Goal: Information Seeking & Learning: Learn about a topic

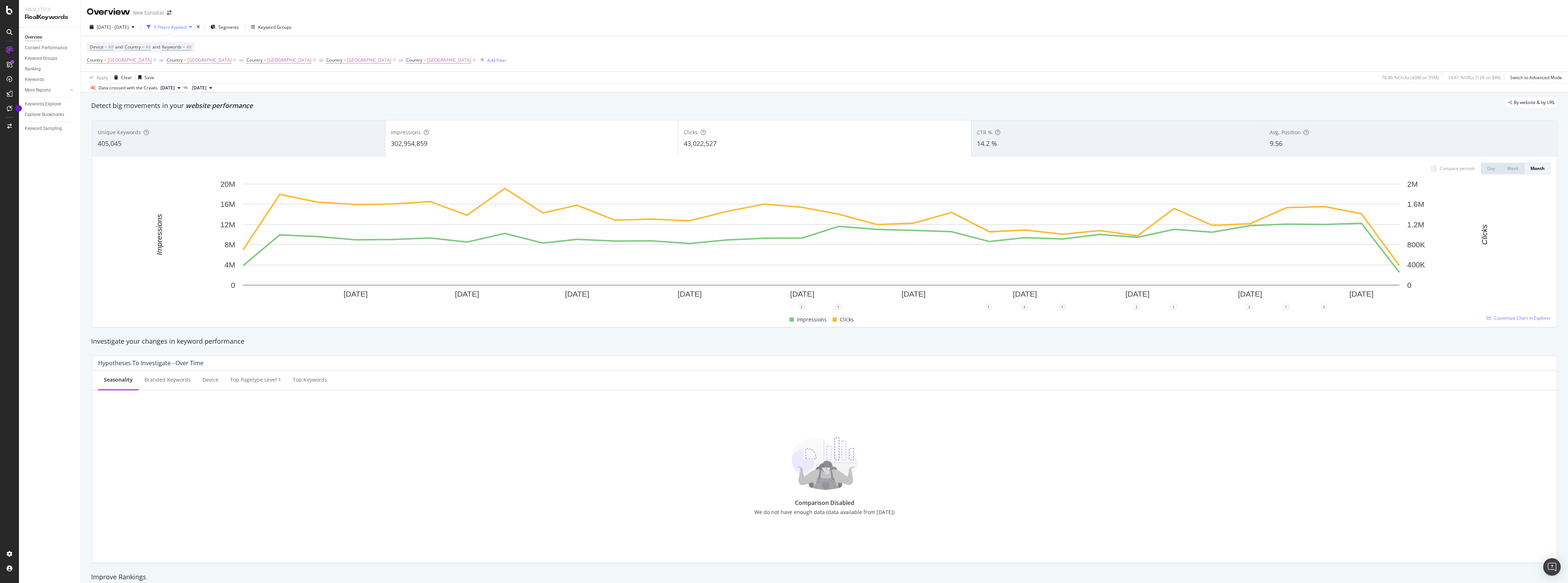
click at [1330, 132] on div "Avg. Position" at bounding box center [1410, 132] width 281 height 7
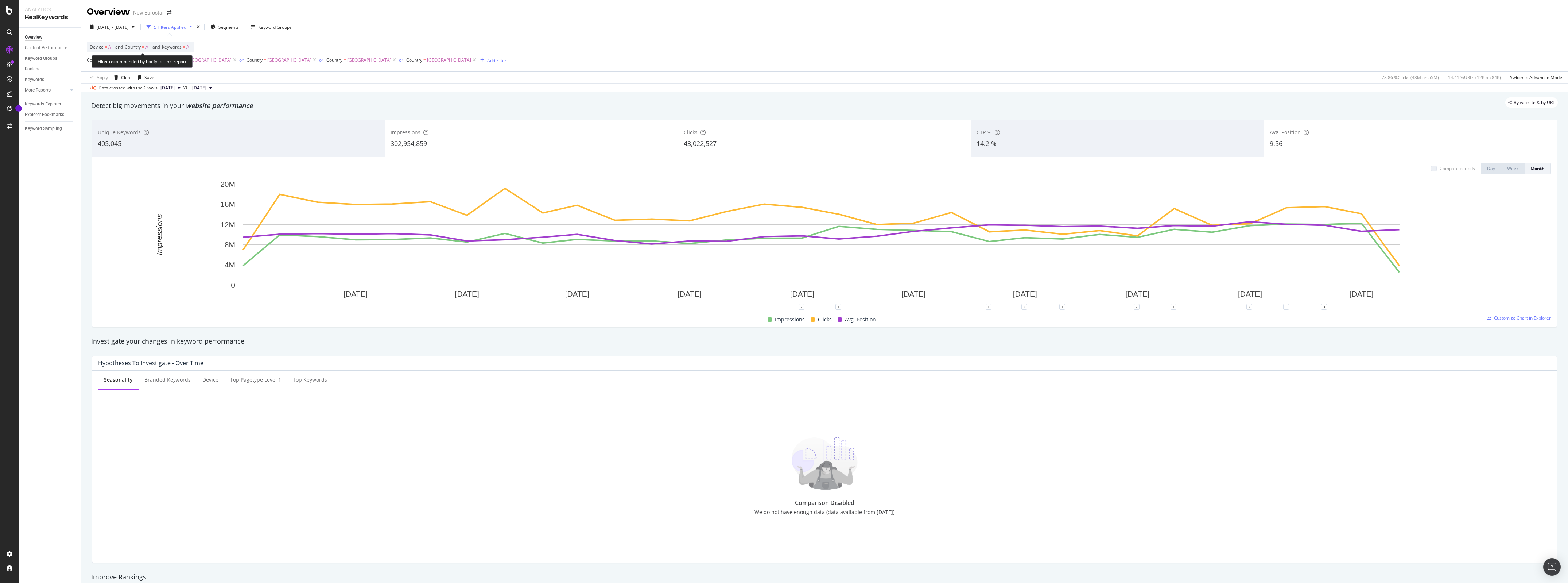
click at [186, 46] on span "Keywords = All" at bounding box center [177, 47] width 30 height 7
click at [187, 63] on div "button" at bounding box center [185, 64] width 9 height 4
click at [188, 88] on span "Branded" at bounding box center [216, 89] width 74 height 7
click at [244, 80] on div "Apply" at bounding box center [247, 79] width 12 height 6
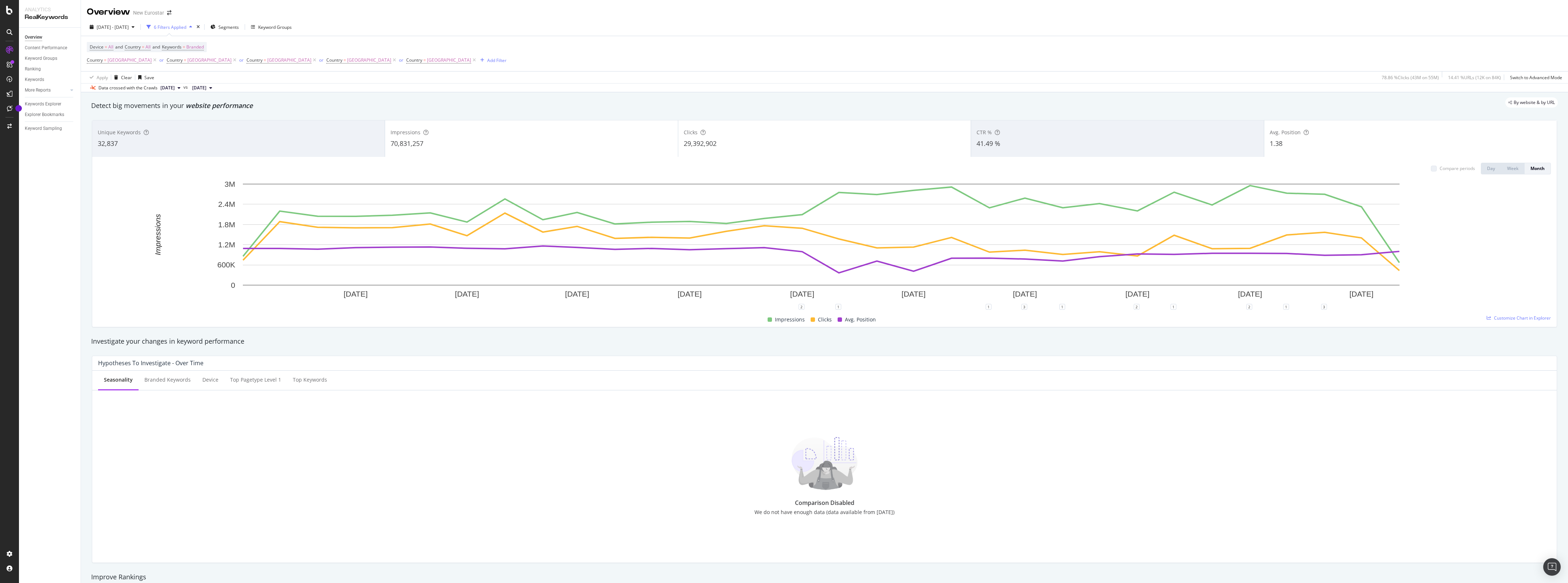
click at [982, 132] on span "CTR %" at bounding box center [984, 132] width 15 height 7
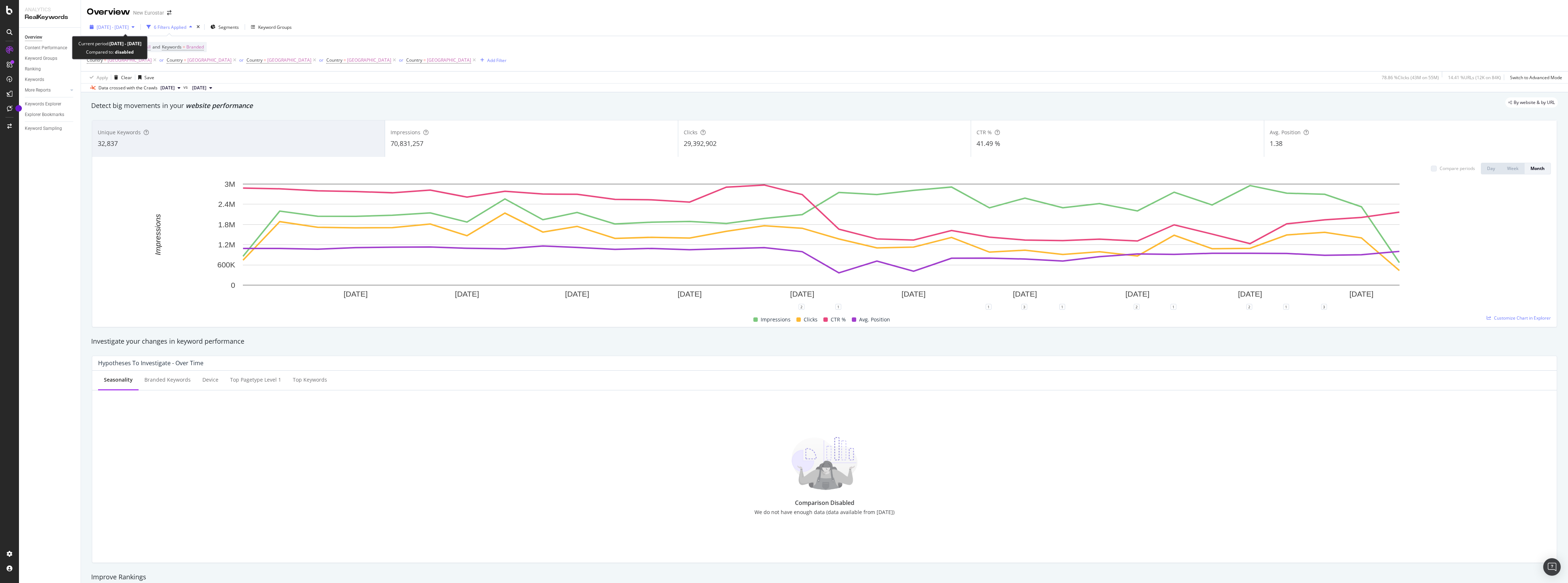
click at [126, 23] on div "[DATE] - [DATE]" at bounding box center [112, 27] width 51 height 11
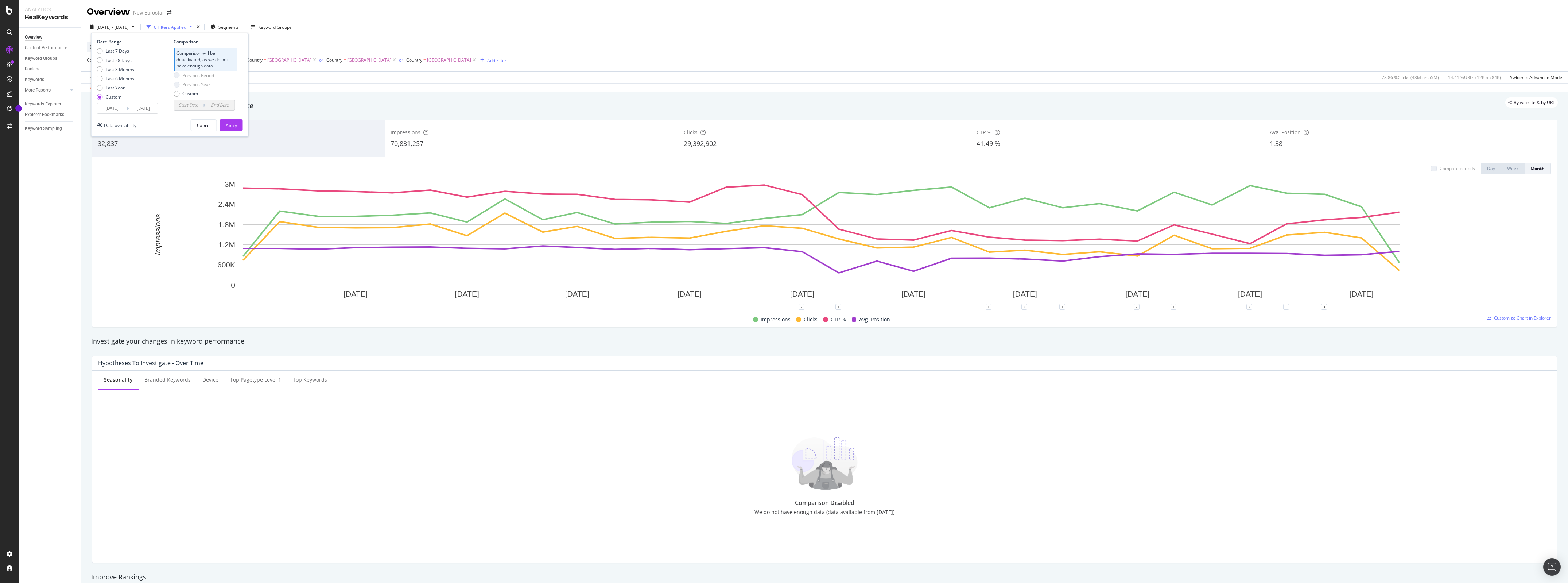
click at [157, 111] on input "[DATE]" at bounding box center [143, 108] width 29 height 10
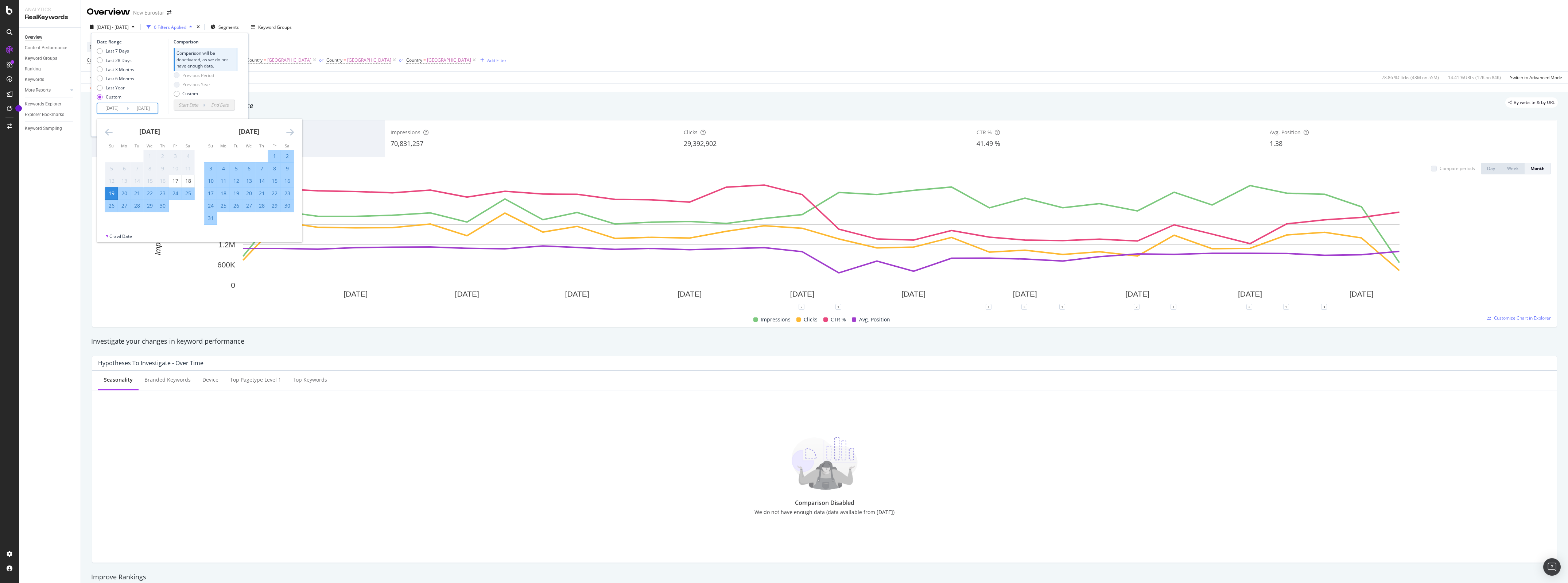
click at [289, 132] on icon "Move forward to switch to the next month." at bounding box center [290, 132] width 8 height 9
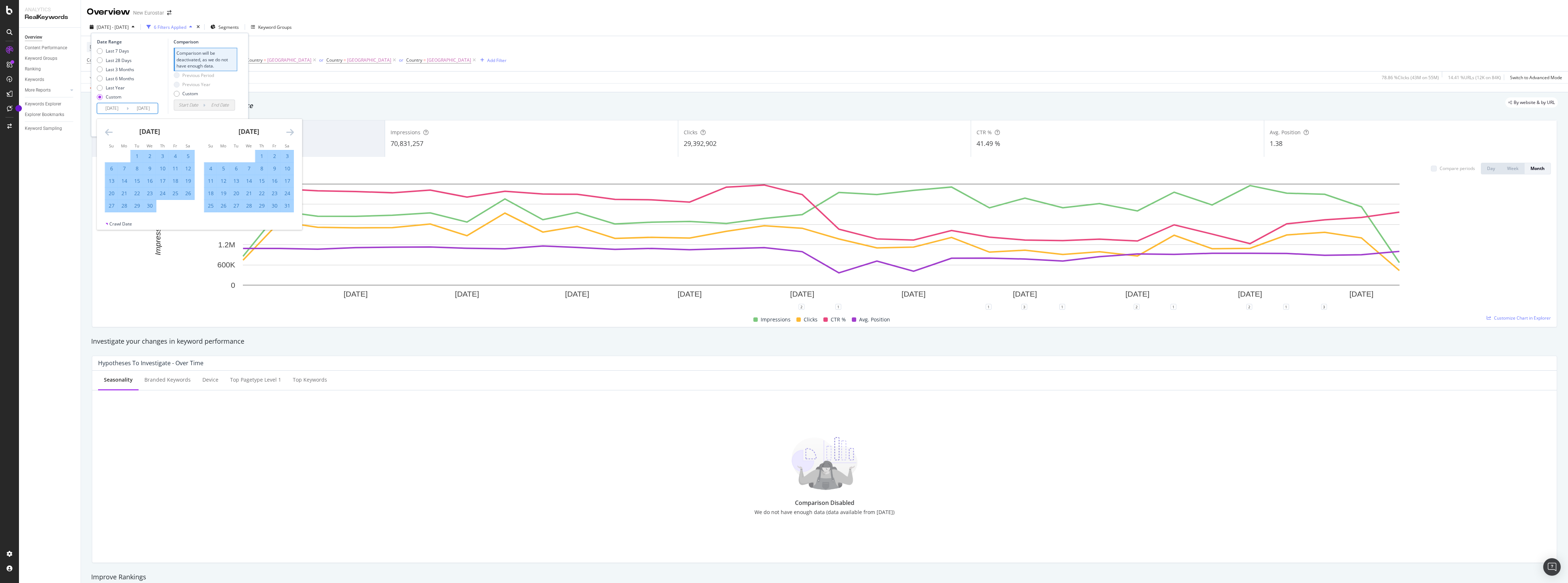
click at [289, 132] on icon "Move forward to switch to the next month." at bounding box center [290, 132] width 8 height 9
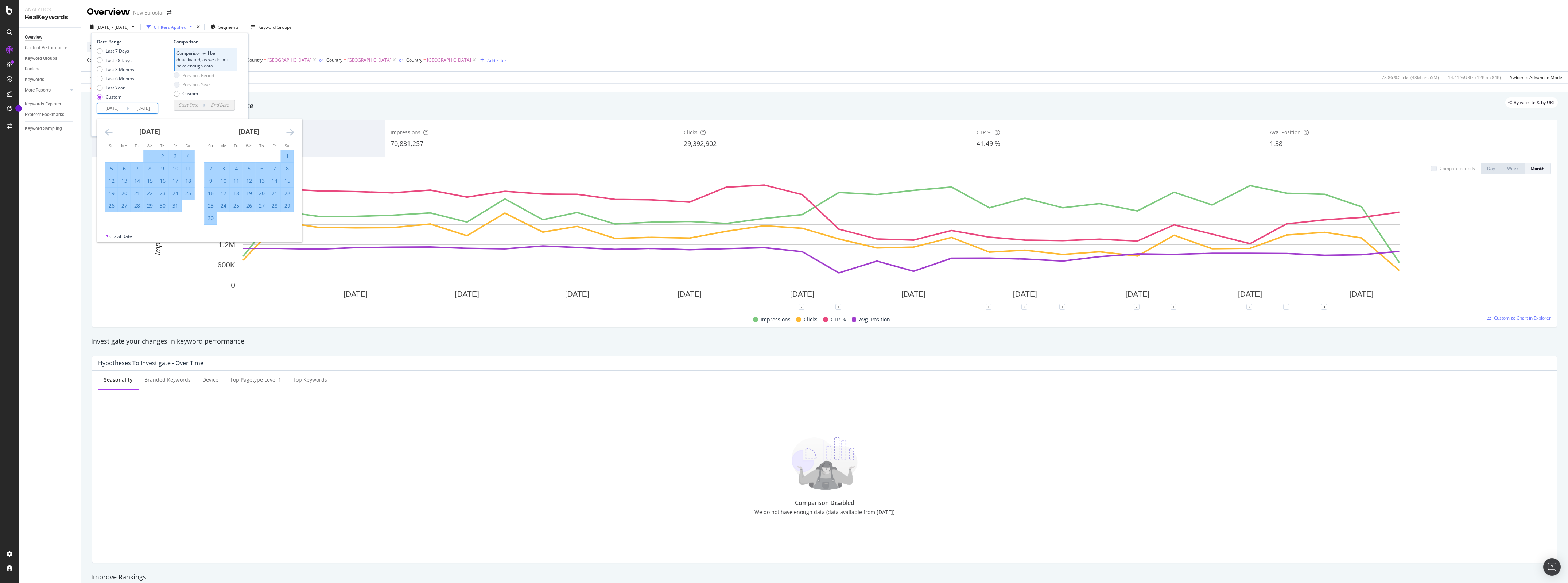
click at [289, 132] on icon "Move forward to switch to the next month." at bounding box center [290, 132] width 8 height 9
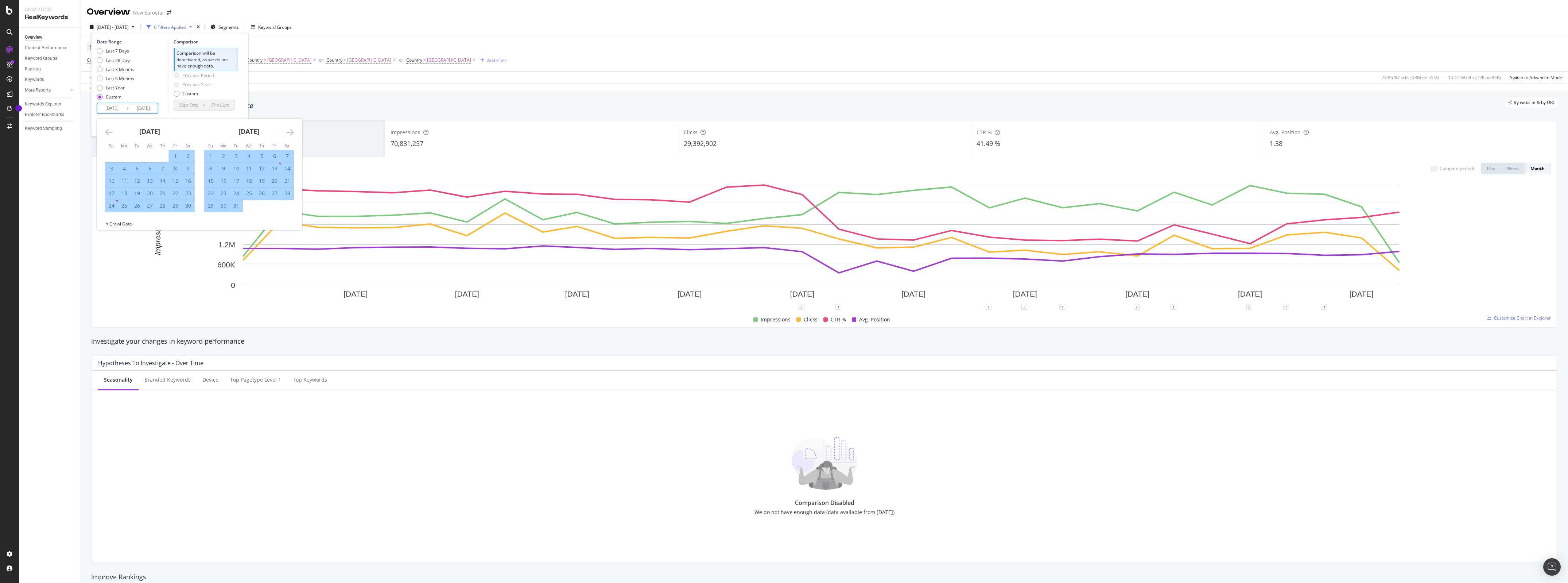
click at [289, 132] on icon "Move forward to switch to the next month." at bounding box center [290, 132] width 8 height 9
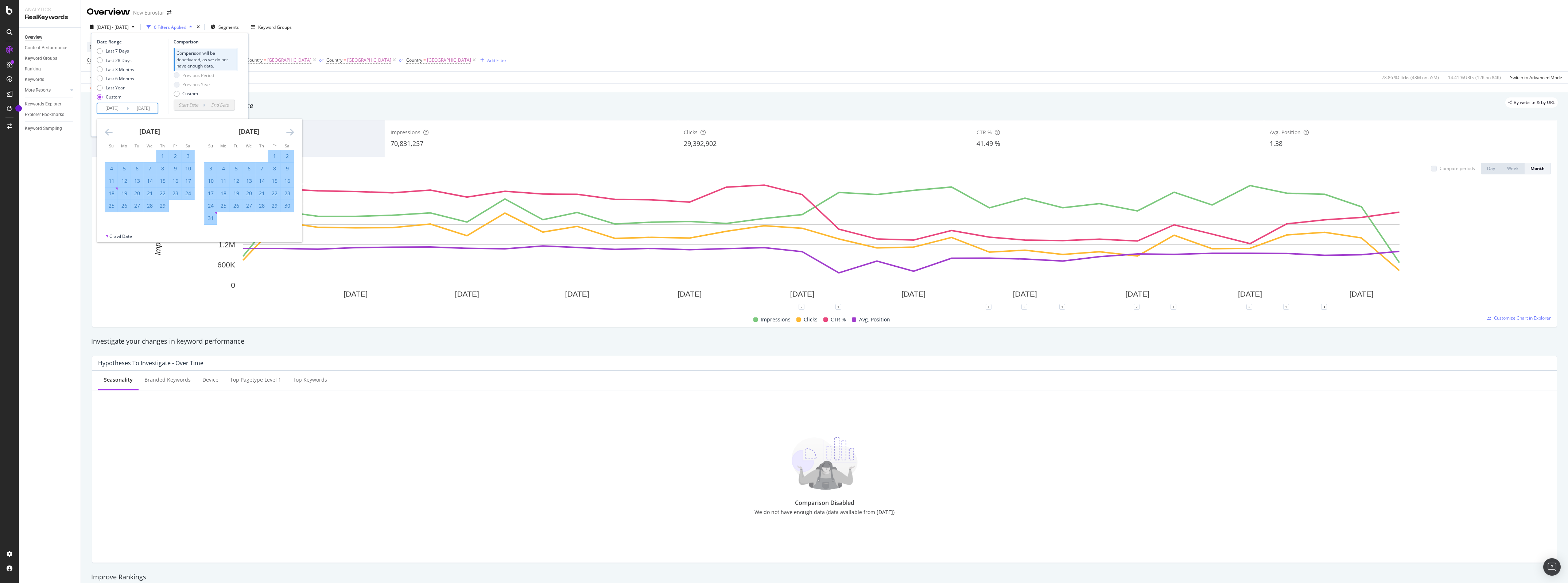
click at [289, 132] on icon "Move forward to switch to the next month." at bounding box center [290, 132] width 8 height 9
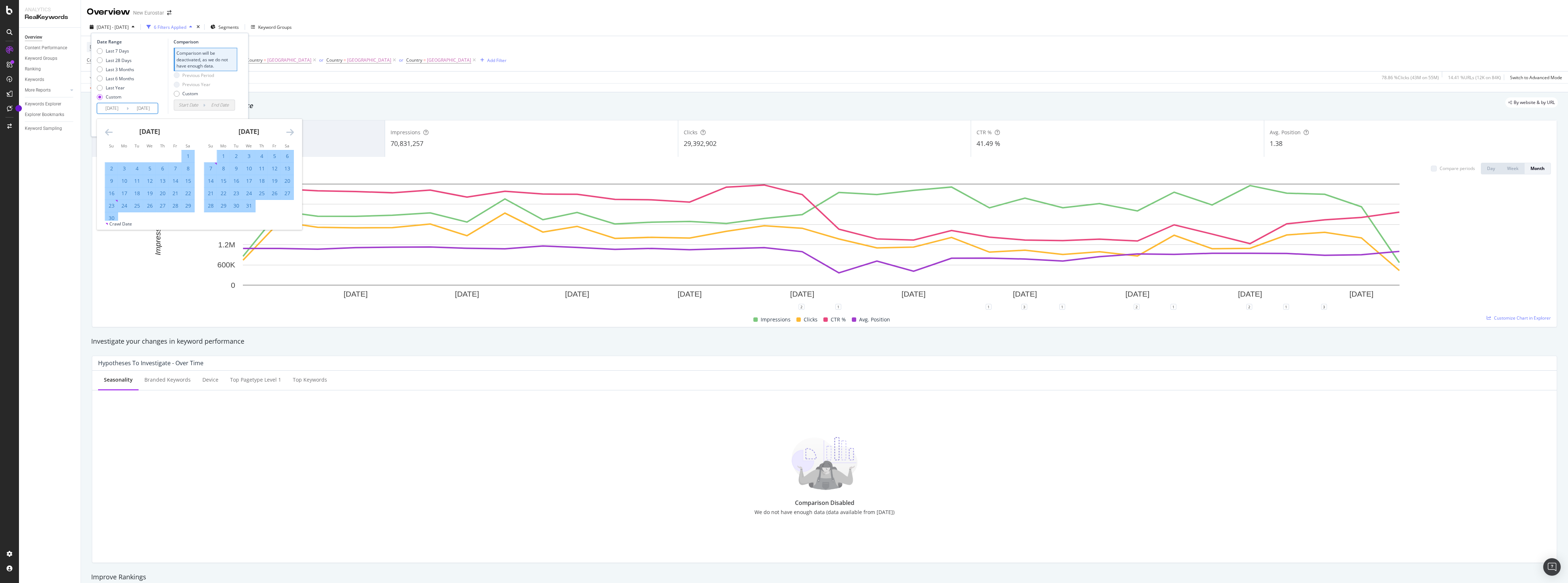
click at [289, 132] on icon "Move forward to switch to the next month." at bounding box center [290, 132] width 8 height 9
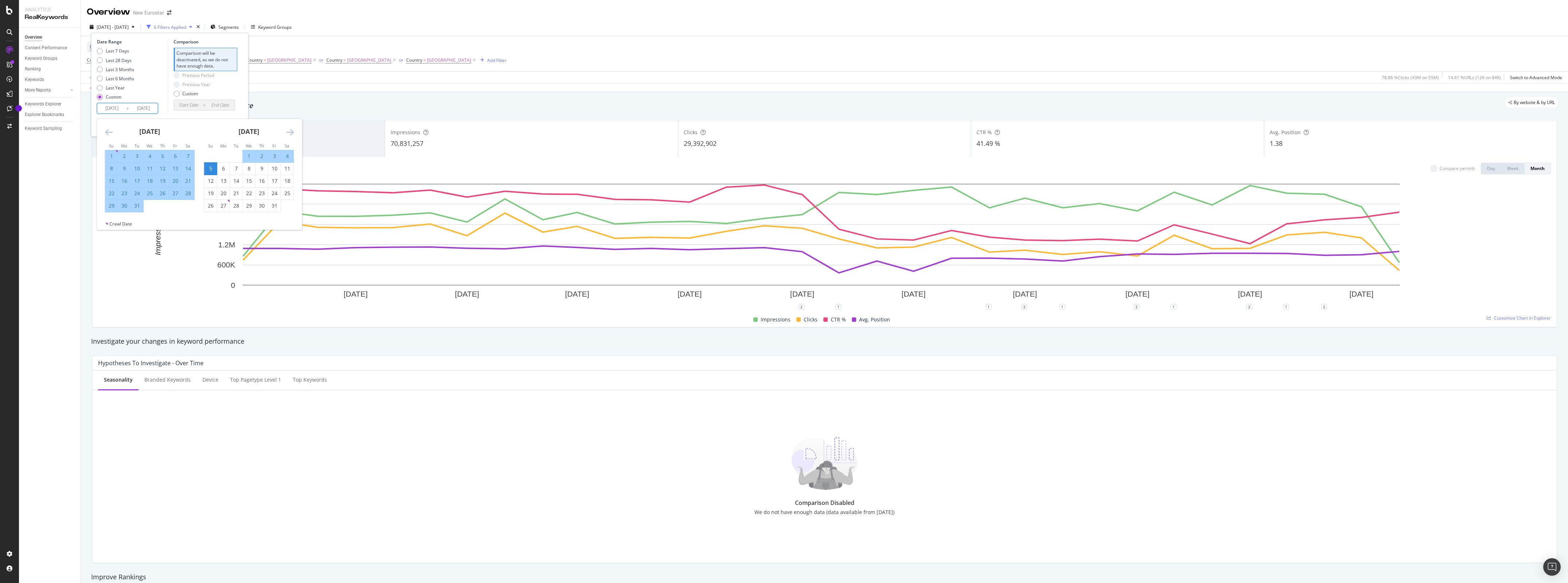
click at [289, 132] on icon "Move forward to switch to the next month." at bounding box center [290, 132] width 8 height 9
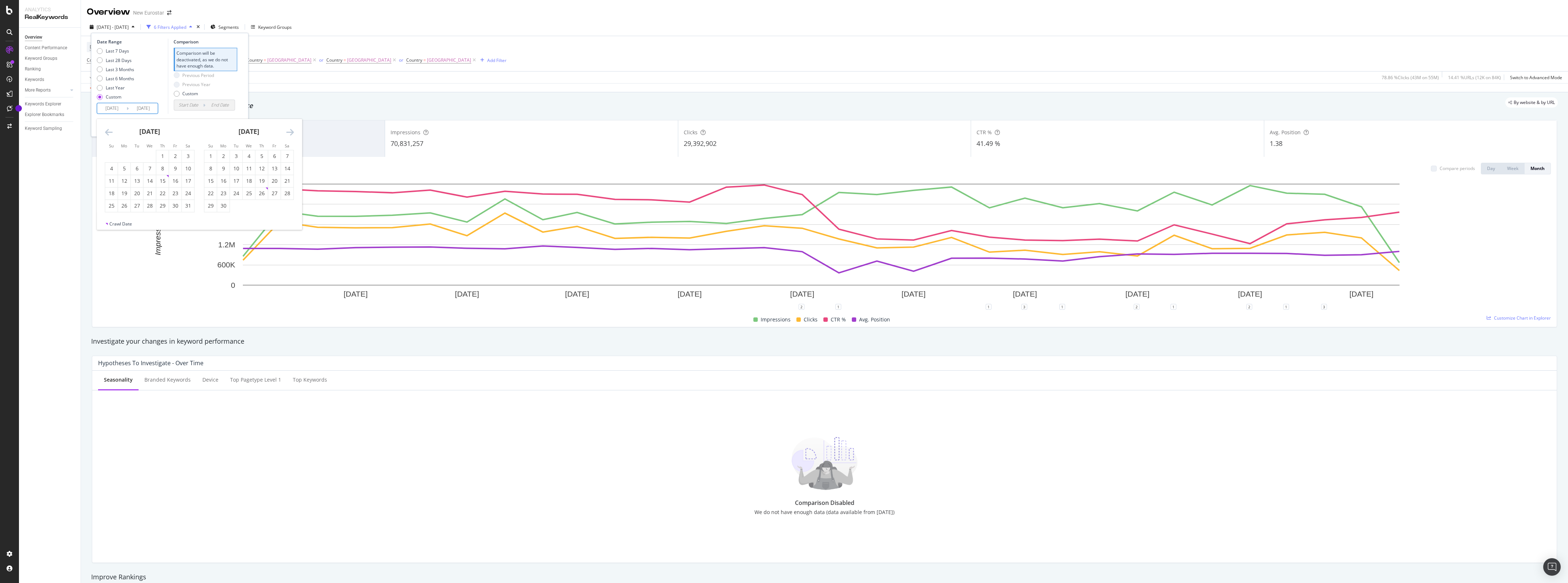
click at [289, 132] on icon "Move forward to switch to the next month." at bounding box center [290, 132] width 8 height 9
click at [137, 203] on div "30" at bounding box center [137, 206] width 12 height 7
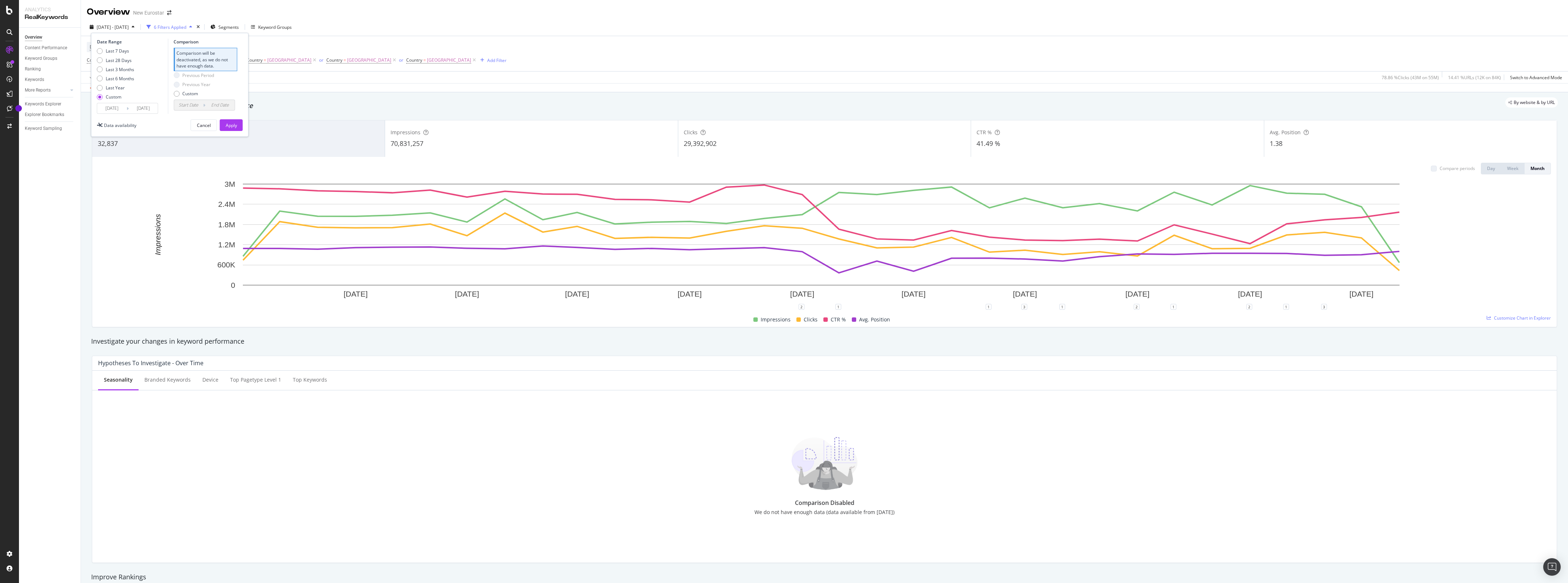
type input "[DATE]"
click at [226, 124] on div "Apply" at bounding box center [231, 125] width 12 height 6
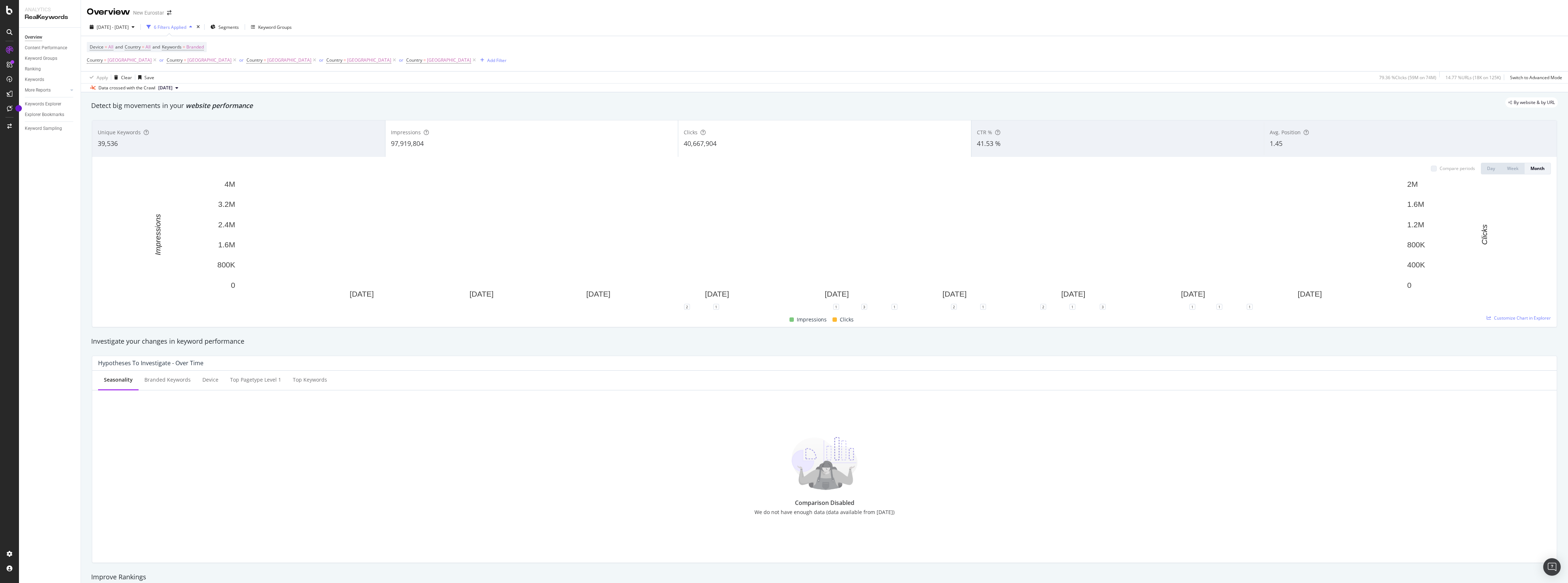
click at [1027, 137] on div "CTR % 41.53 %" at bounding box center [1118, 139] width 293 height 33
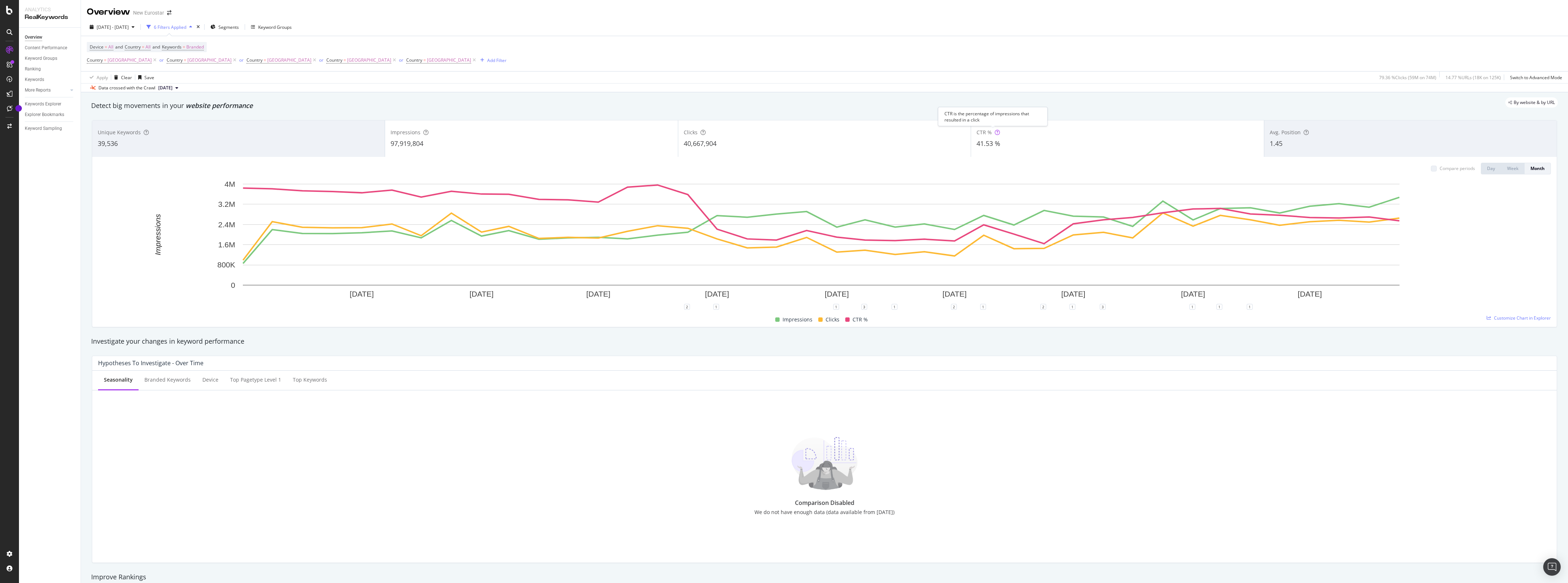
click at [995, 135] on icon at bounding box center [997, 132] width 5 height 5
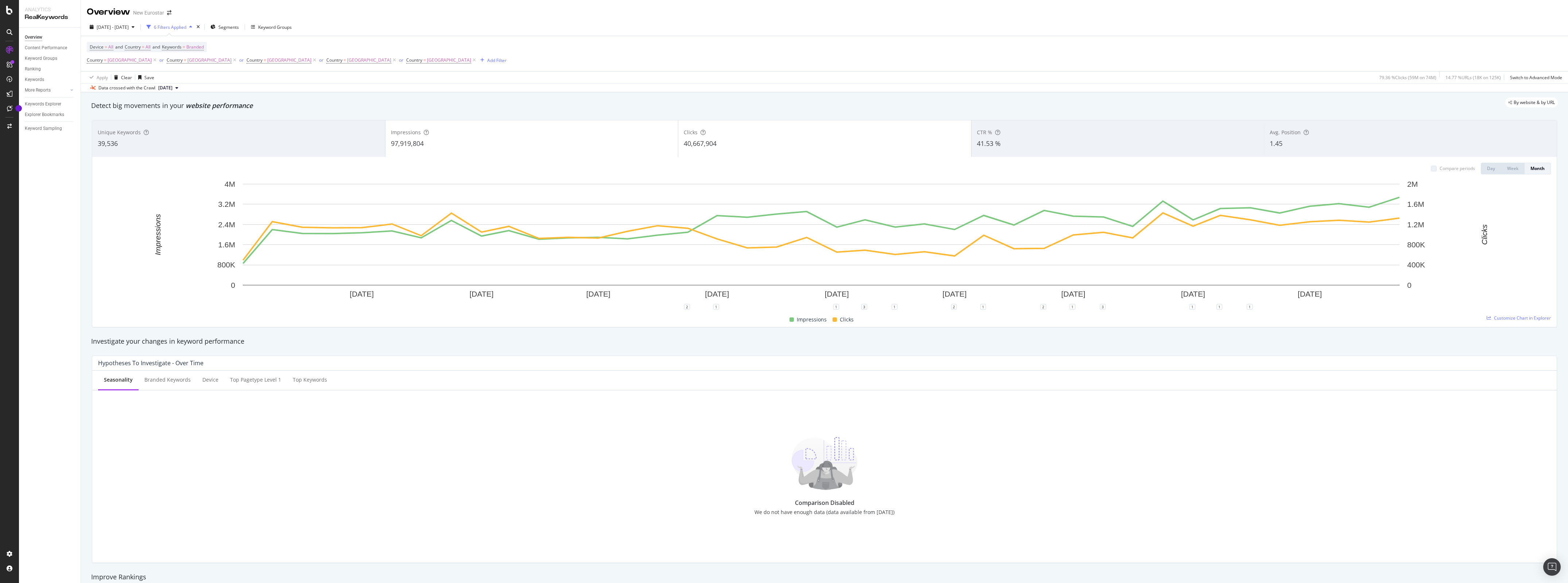
click at [715, 141] on div "40,667,904" at bounding box center [824, 144] width 282 height 10
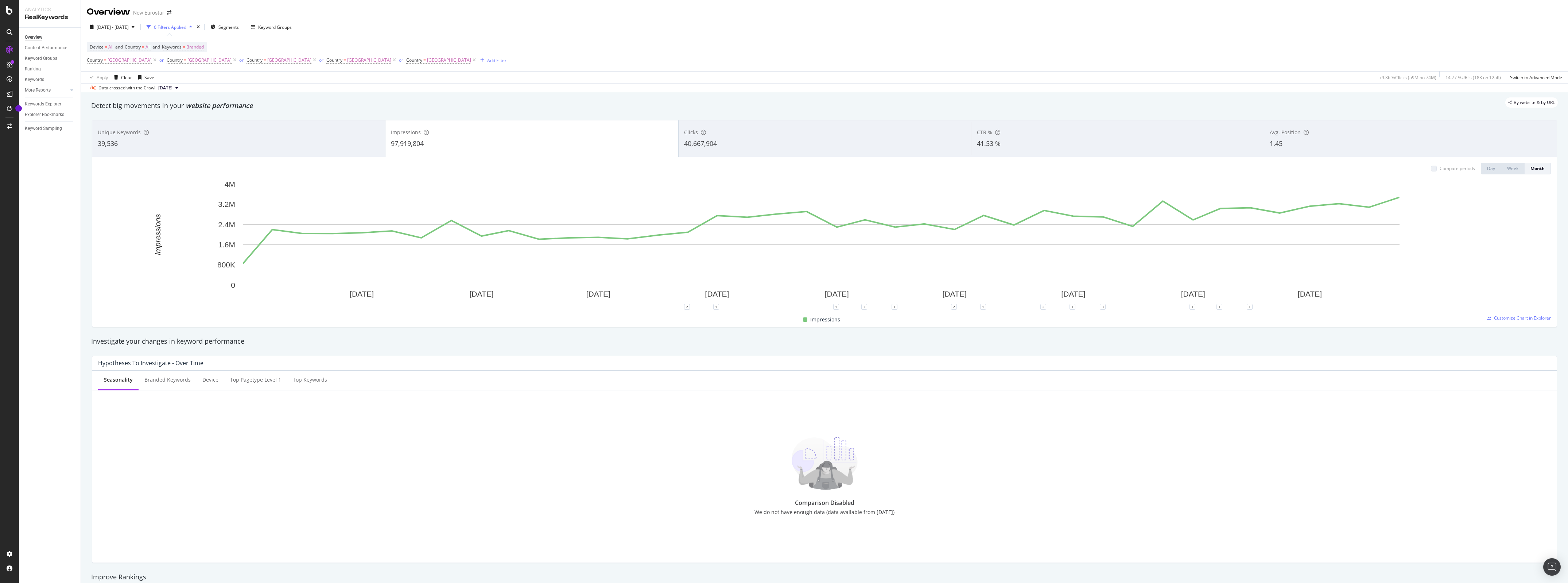
click at [1326, 144] on div "1.45" at bounding box center [1410, 144] width 281 height 10
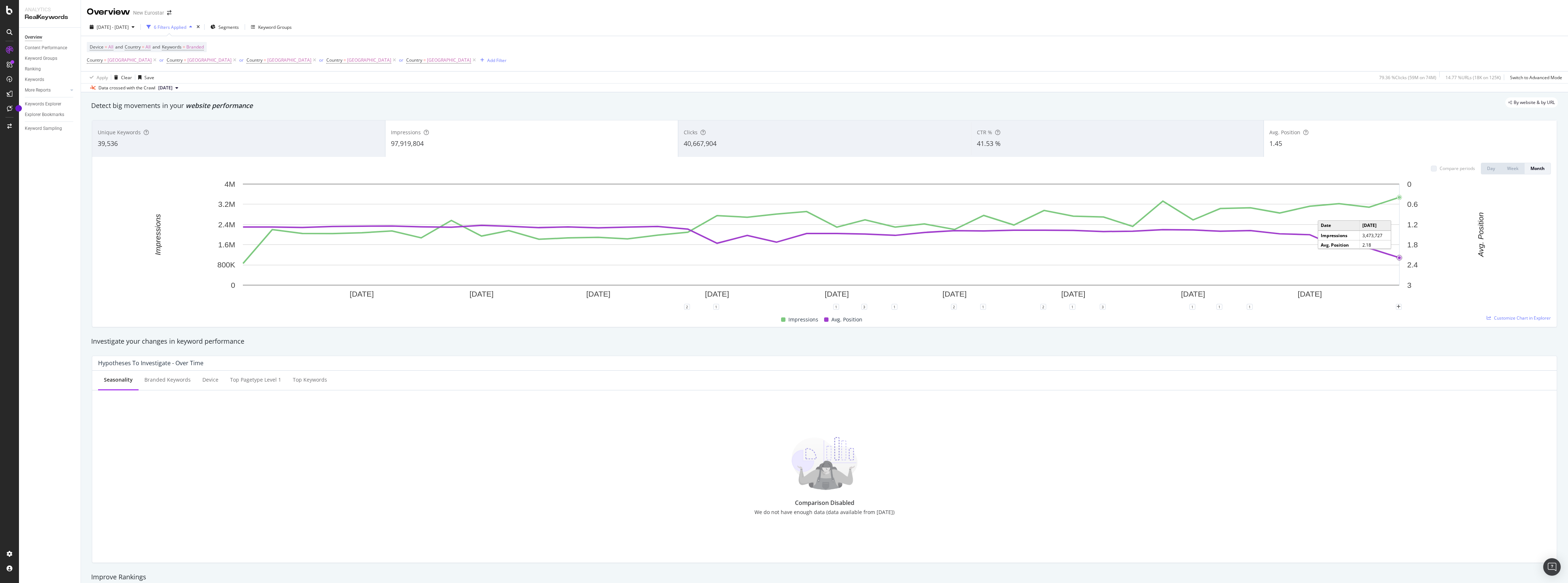
click at [1400, 259] on circle "A chart." at bounding box center [1399, 258] width 3 height 3
